Goal: Task Accomplishment & Management: Manage account settings

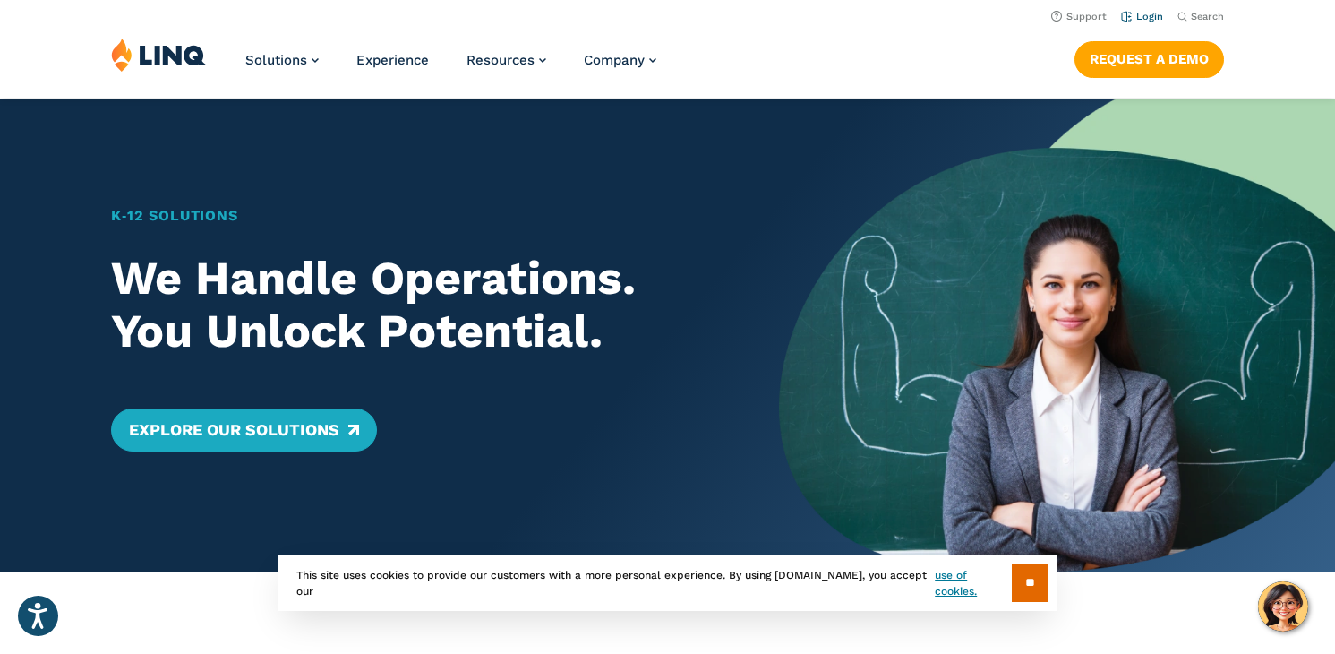
click at [1143, 19] on link "Login" at bounding box center [1142, 17] width 42 height 12
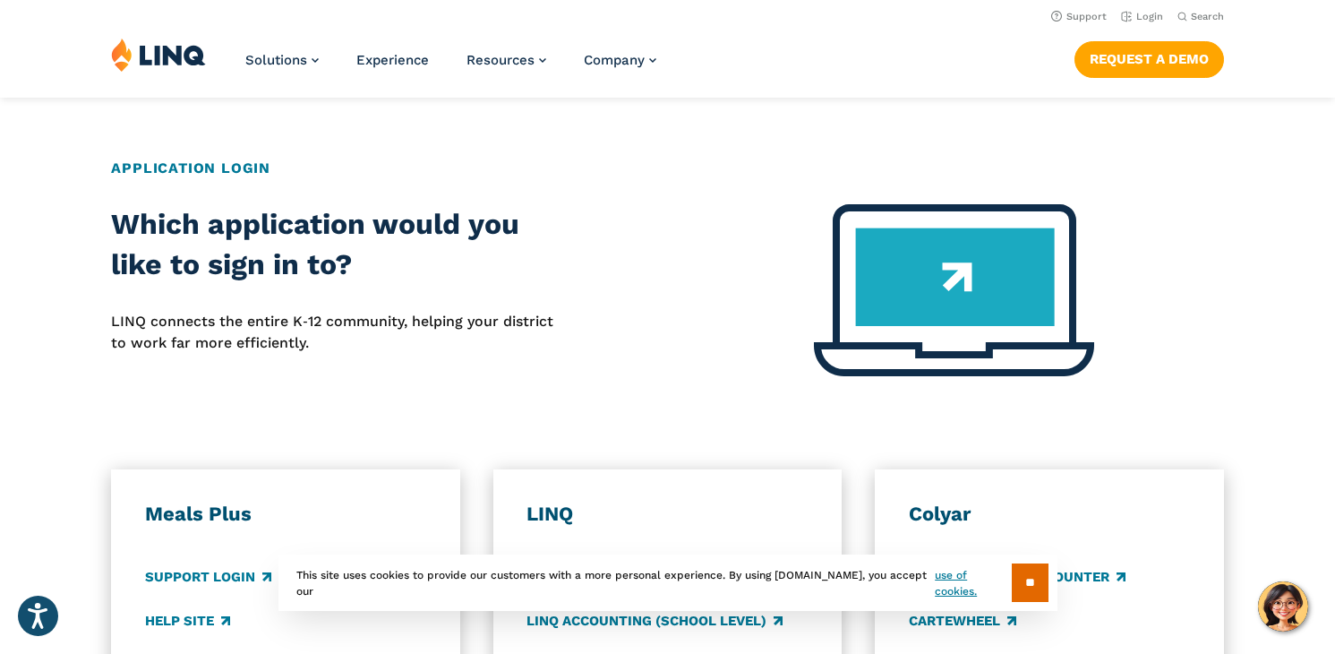
scroll to position [610, 0]
click at [1135, 16] on link "Login" at bounding box center [1142, 17] width 42 height 12
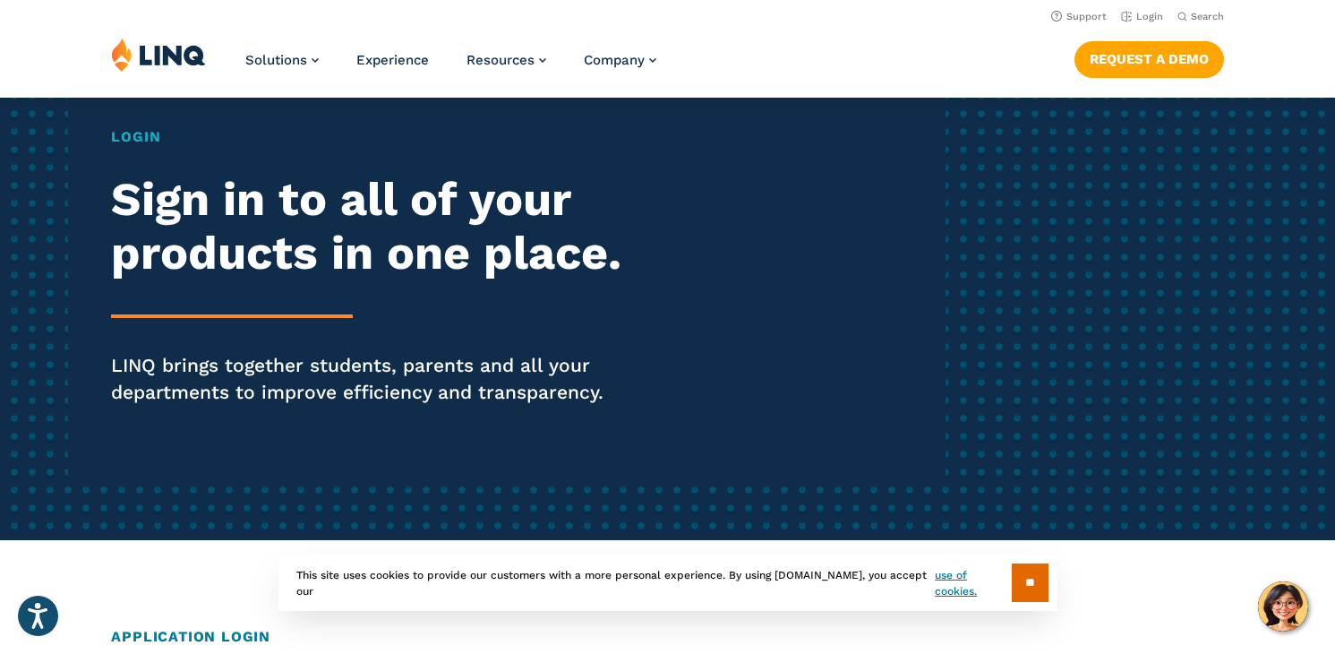
scroll to position [128, 0]
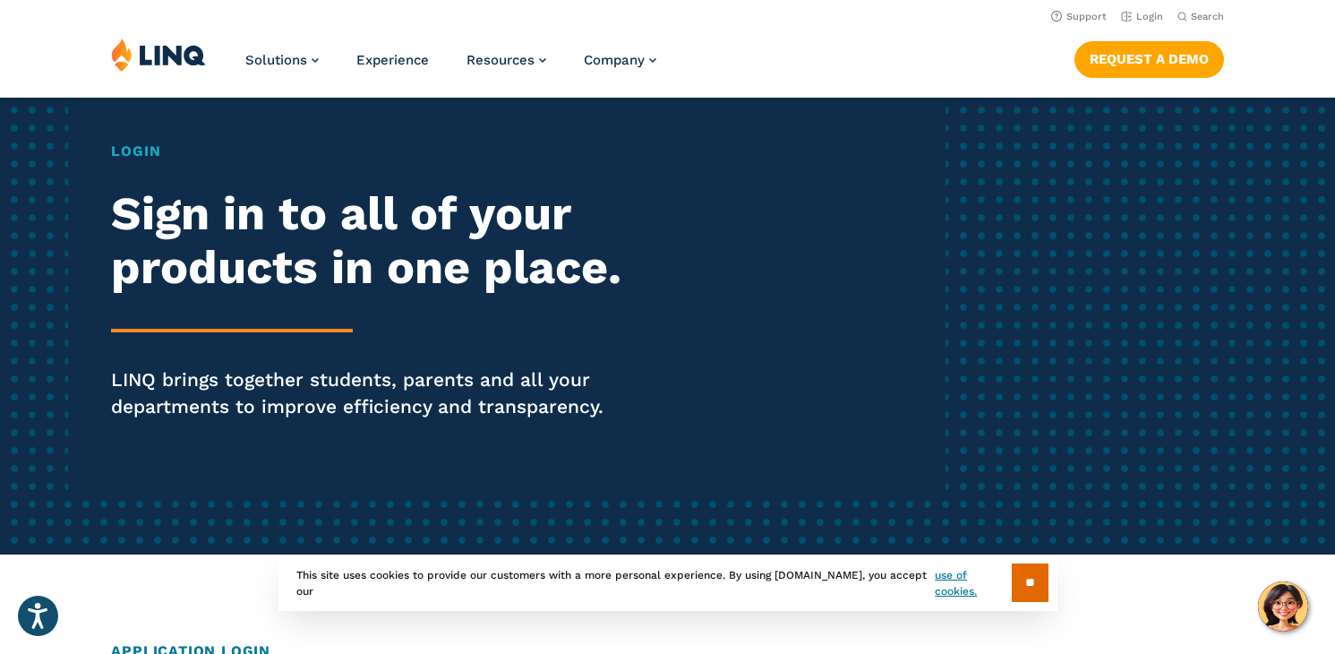
click at [127, 151] on h1 "Login" at bounding box center [368, 151] width 514 height 21
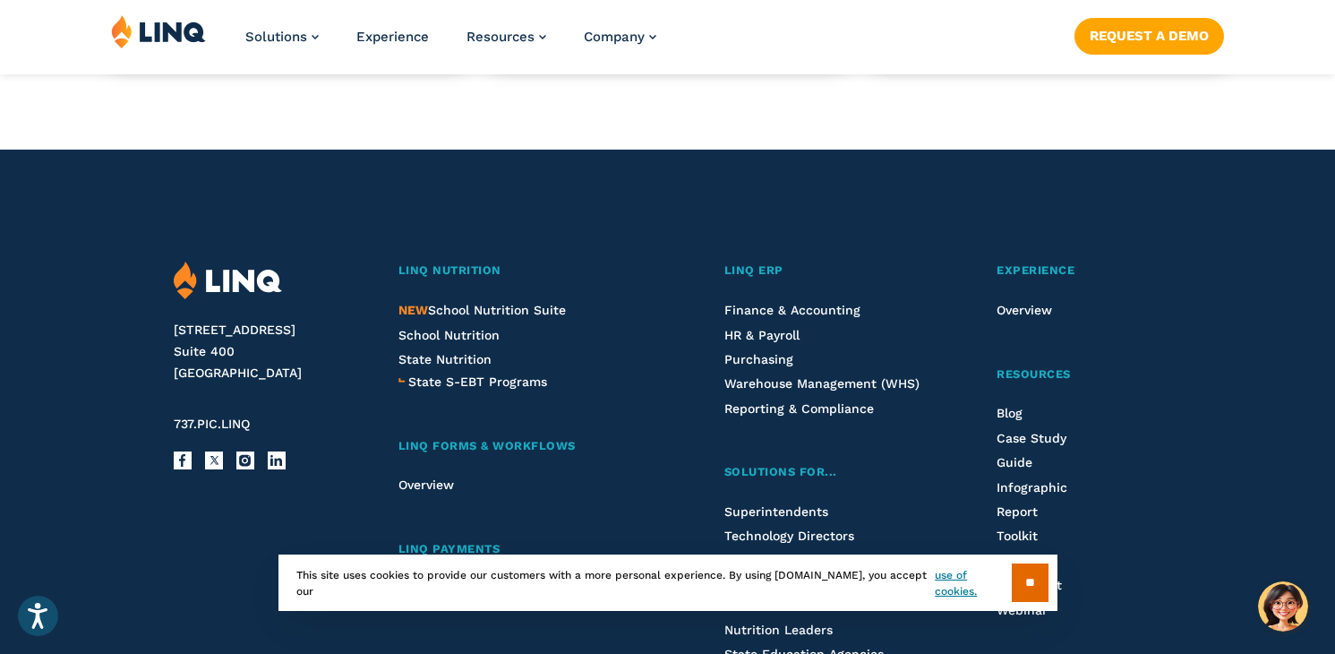
scroll to position [1798, 0]
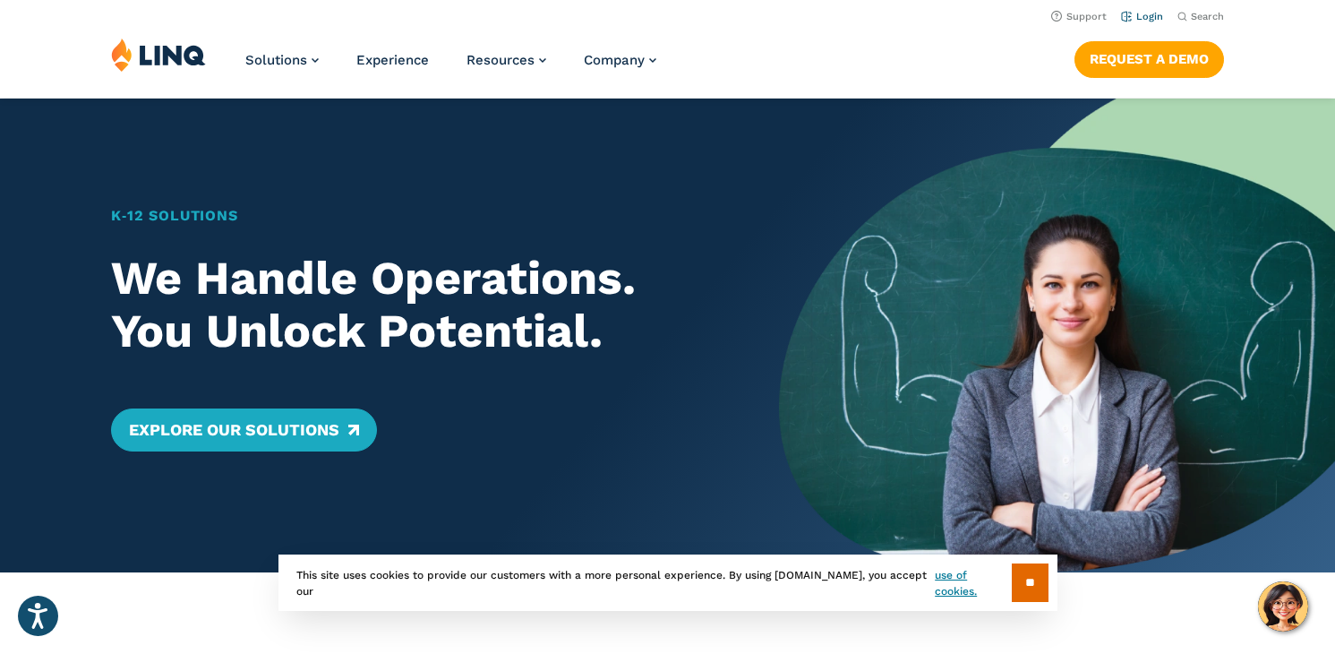
click at [1146, 13] on link "Login" at bounding box center [1142, 17] width 42 height 12
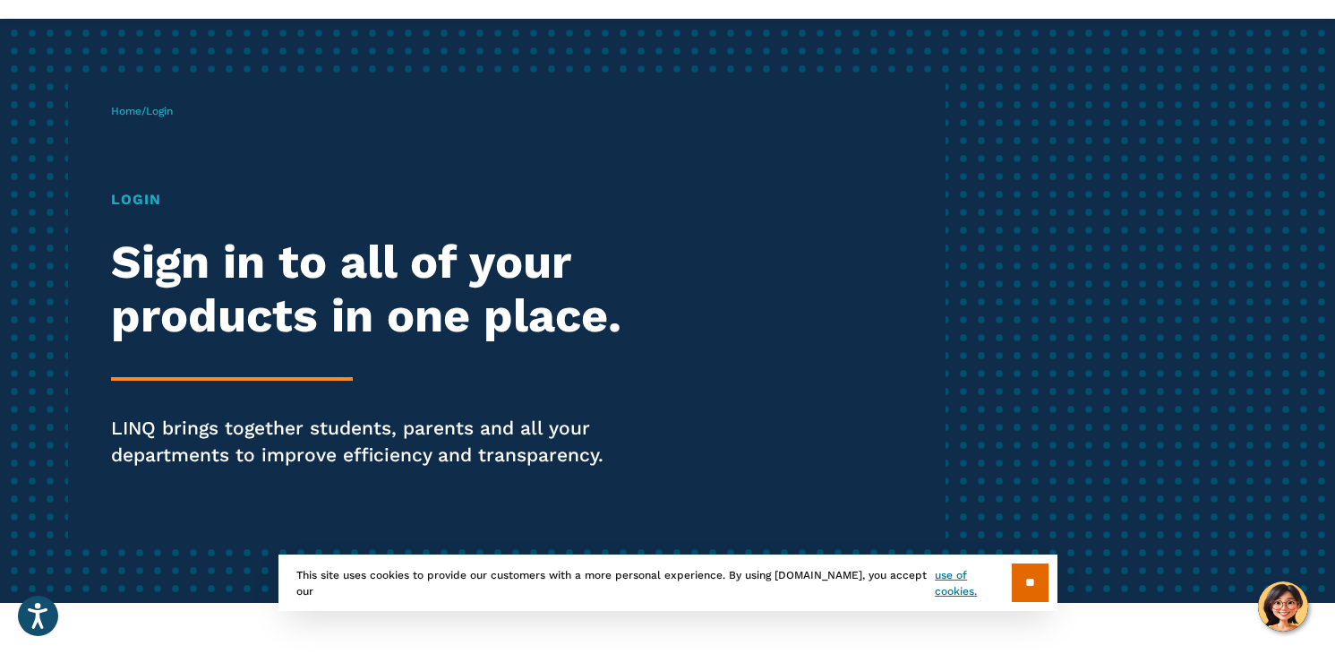
scroll to position [114, 0]
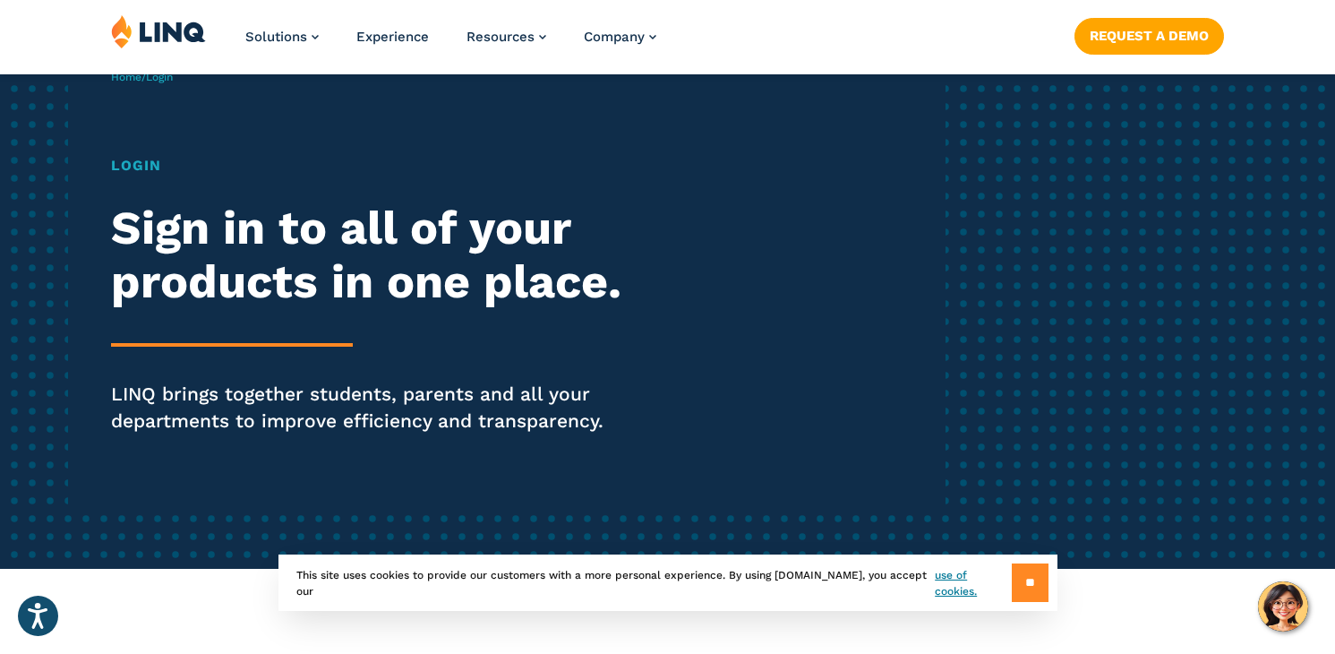
click at [1023, 574] on input "**" at bounding box center [1030, 582] width 37 height 38
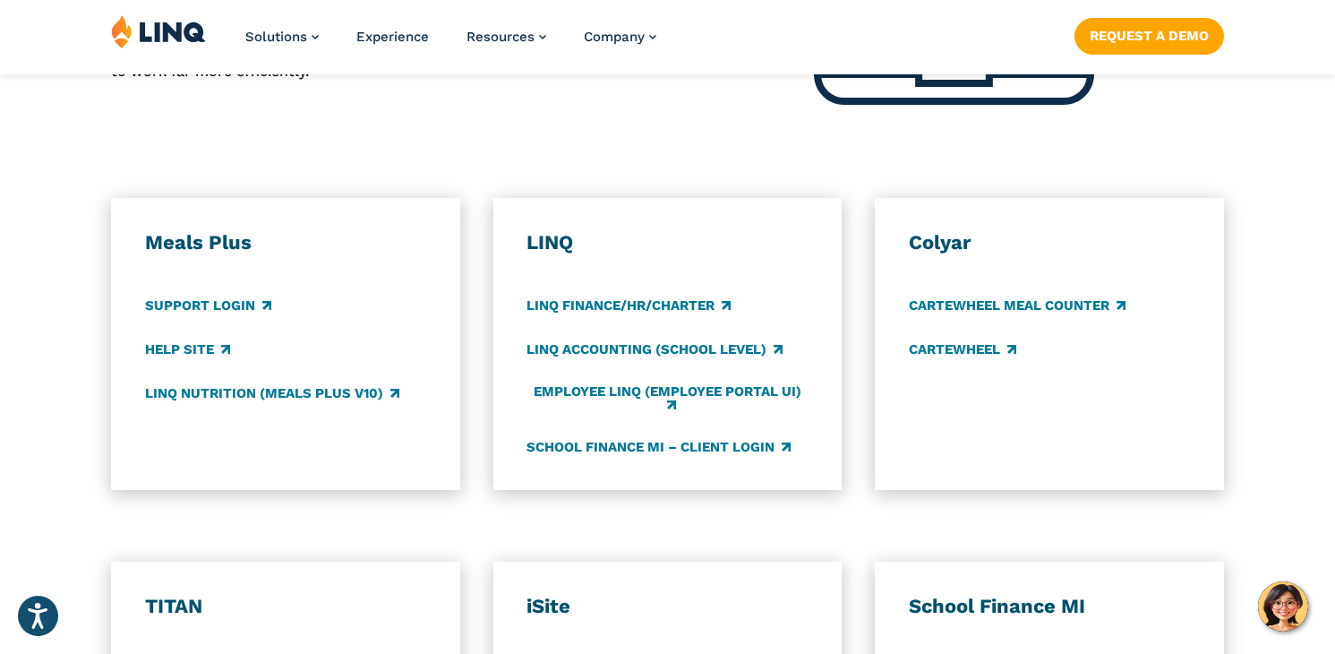
scroll to position [884, 0]
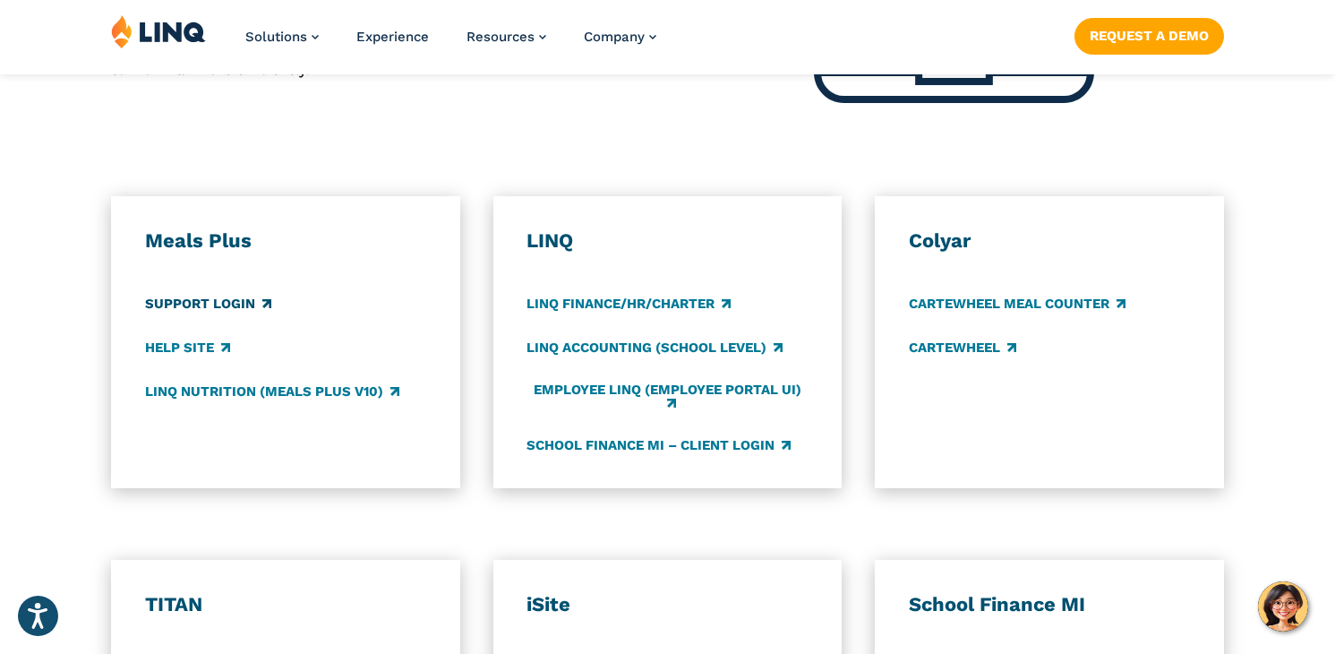
click at [232, 302] on link "Support Login" at bounding box center [208, 304] width 126 height 20
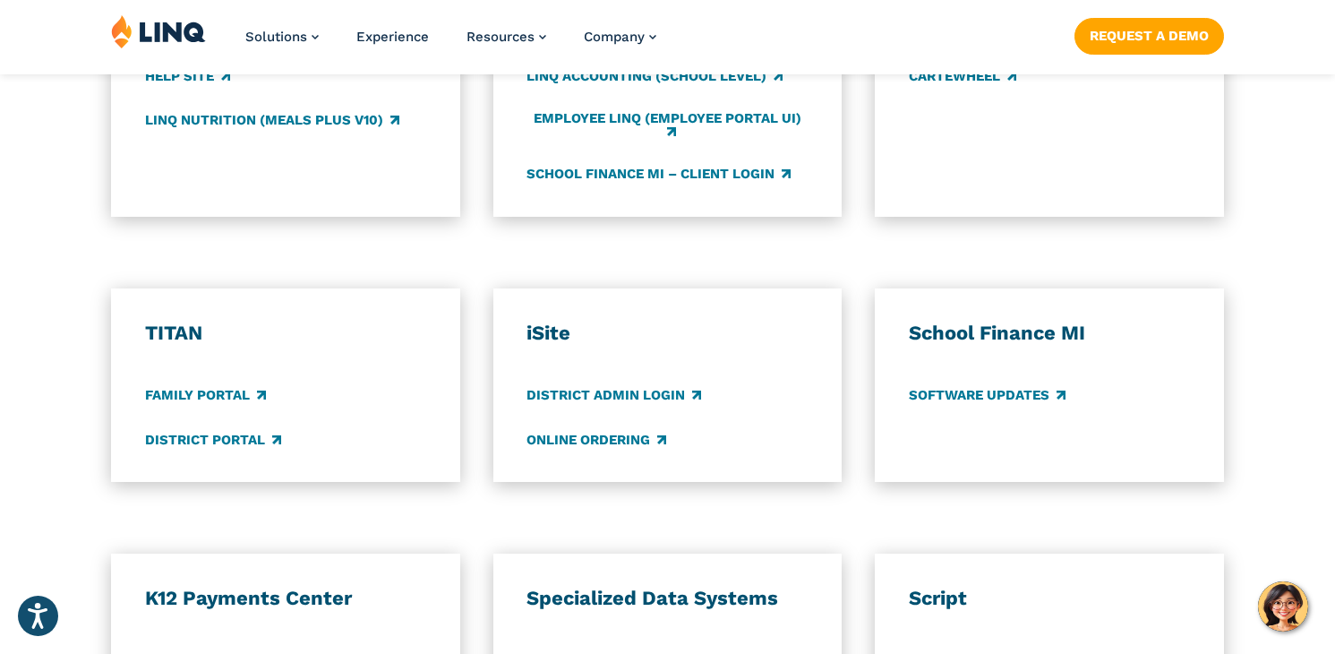
scroll to position [1174, 0]
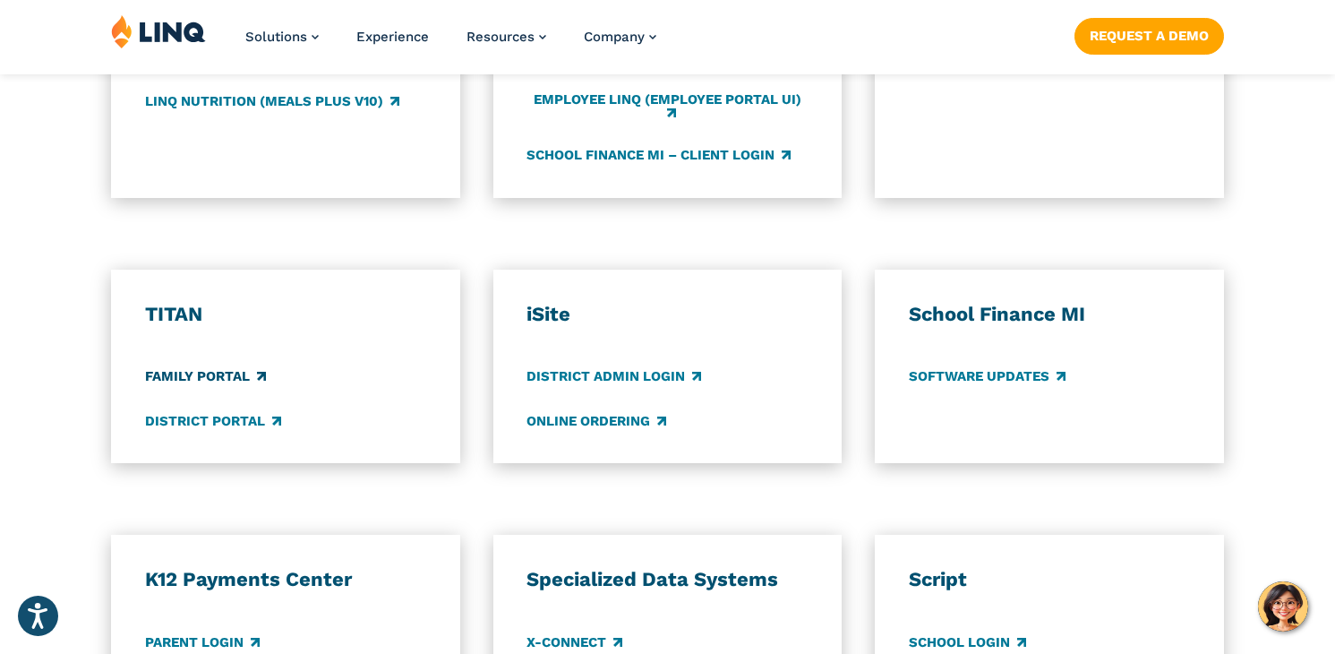
click at [227, 381] on link "Family Portal" at bounding box center [205, 377] width 121 height 20
